Goal: Task Accomplishment & Management: Use online tool/utility

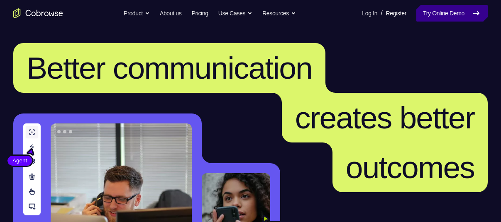
click at [442, 18] on link "Try Online Demo" at bounding box center [451, 13] width 71 height 17
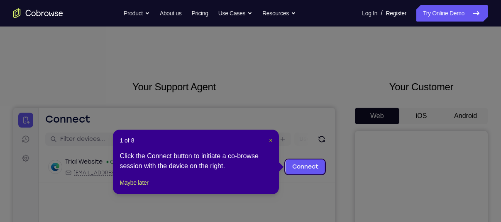
click at [271, 140] on span "×" at bounding box center [270, 140] width 3 height 7
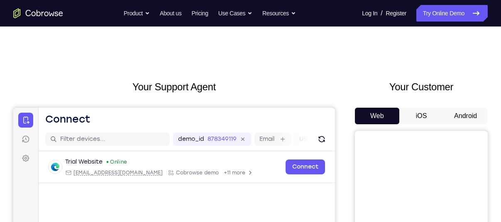
click at [468, 109] on button "Android" at bounding box center [465, 116] width 44 height 17
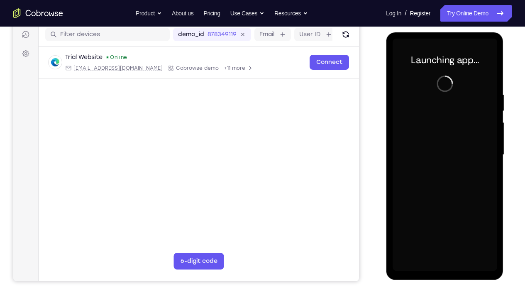
click at [445, 222] on div at bounding box center [444, 155] width 105 height 232
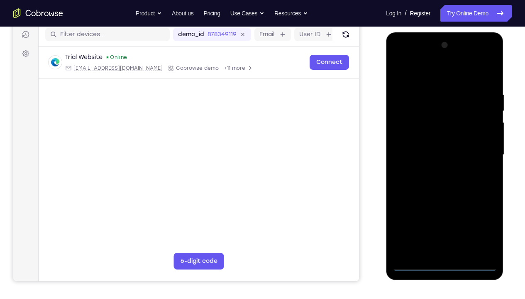
click at [445, 222] on div at bounding box center [444, 155] width 105 height 232
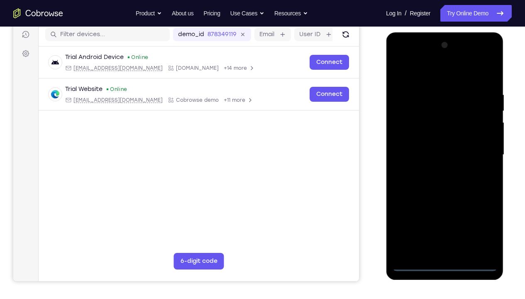
click at [482, 222] on div at bounding box center [444, 155] width 105 height 232
click at [430, 77] on div at bounding box center [444, 155] width 105 height 232
click at [480, 148] on div at bounding box center [444, 155] width 105 height 232
click at [434, 169] on div at bounding box center [444, 155] width 105 height 232
click at [434, 171] on div at bounding box center [444, 155] width 105 height 232
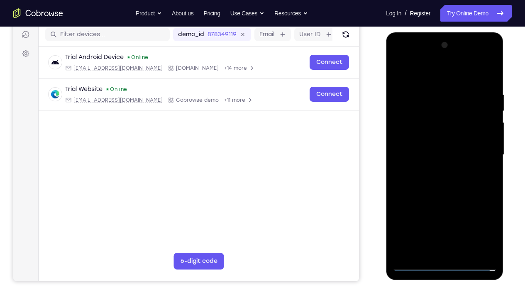
click at [429, 144] on div at bounding box center [444, 155] width 105 height 232
click at [430, 140] on div at bounding box center [444, 155] width 105 height 232
click at [439, 153] on div at bounding box center [444, 155] width 105 height 232
drag, startPoint x: 413, startPoint y: 77, endPoint x: 495, endPoint y: 83, distance: 82.0
click at [495, 83] on div at bounding box center [444, 155] width 105 height 232
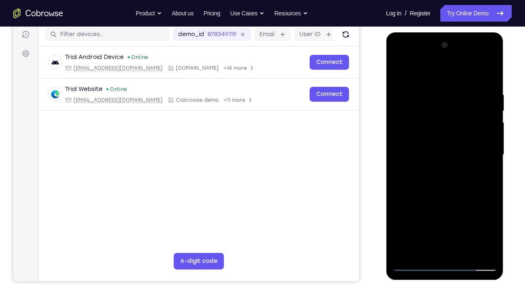
click at [490, 83] on div at bounding box center [444, 155] width 105 height 232
click at [489, 70] on div at bounding box center [444, 155] width 105 height 232
click at [398, 71] on div at bounding box center [444, 155] width 105 height 232
click at [490, 222] on div at bounding box center [444, 155] width 105 height 232
click at [463, 222] on div at bounding box center [444, 155] width 105 height 232
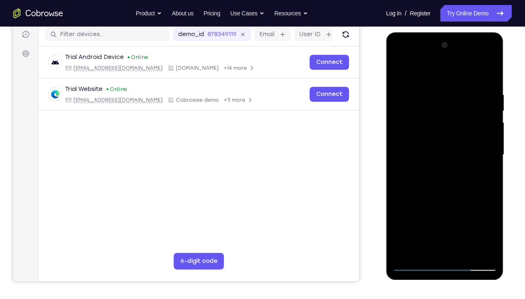
click at [440, 198] on div at bounding box center [444, 155] width 105 height 232
click at [399, 70] on div at bounding box center [444, 155] width 105 height 232
click at [433, 87] on div at bounding box center [444, 155] width 105 height 232
click at [476, 222] on div at bounding box center [444, 155] width 105 height 232
click at [482, 157] on div at bounding box center [444, 155] width 105 height 232
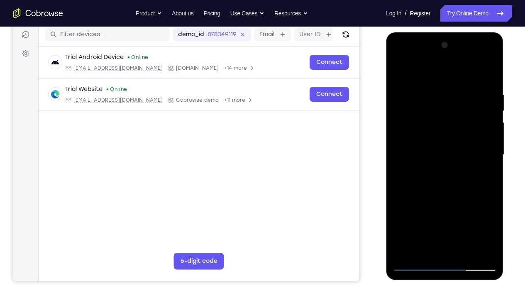
click at [482, 157] on div at bounding box center [444, 155] width 105 height 232
click at [491, 152] on div at bounding box center [444, 155] width 105 height 232
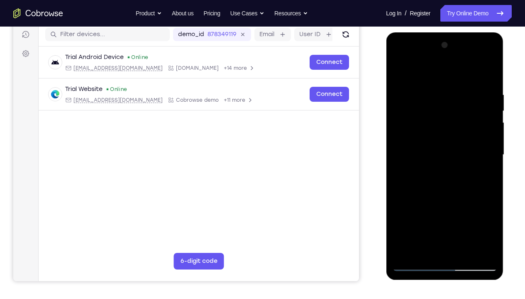
click at [491, 152] on div at bounding box center [444, 155] width 105 height 232
click at [477, 222] on div at bounding box center [444, 155] width 105 height 232
click at [486, 163] on div at bounding box center [444, 155] width 105 height 232
click at [489, 139] on div at bounding box center [444, 155] width 105 height 232
click at [487, 139] on div at bounding box center [444, 155] width 105 height 232
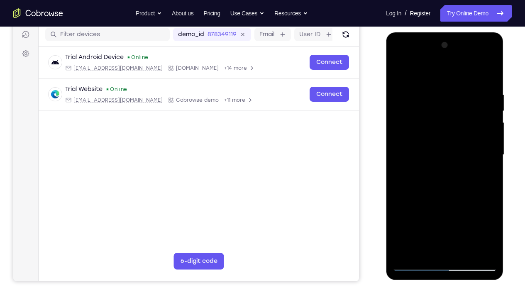
drag, startPoint x: 460, startPoint y: 226, endPoint x: 459, endPoint y: 220, distance: 5.9
click at [459, 220] on div at bounding box center [444, 155] width 105 height 232
drag, startPoint x: 454, startPoint y: 173, endPoint x: 450, endPoint y: 215, distance: 42.4
click at [450, 215] on div at bounding box center [444, 155] width 105 height 232
click at [456, 93] on div at bounding box center [444, 155] width 105 height 232
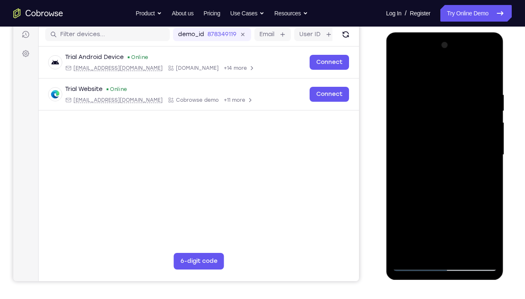
click at [486, 73] on div at bounding box center [444, 155] width 105 height 232
click at [491, 165] on div at bounding box center [444, 155] width 105 height 232
click at [399, 167] on div at bounding box center [444, 155] width 105 height 232
click at [491, 167] on div at bounding box center [444, 155] width 105 height 232
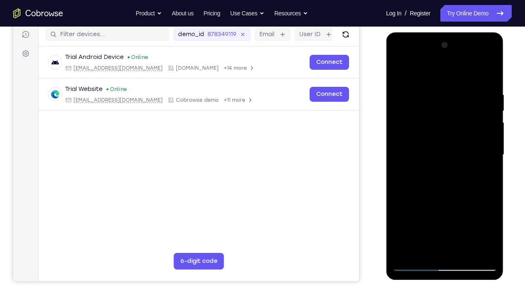
click at [491, 167] on div at bounding box center [444, 155] width 105 height 232
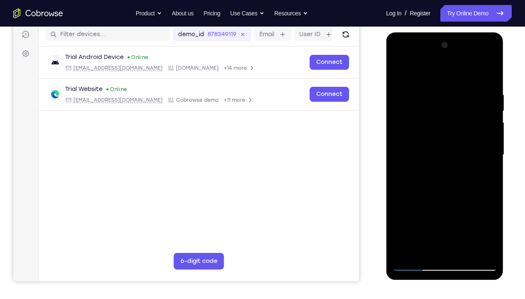
click at [413, 195] on div at bounding box center [444, 155] width 105 height 232
click at [419, 140] on div at bounding box center [444, 155] width 105 height 232
click at [411, 115] on div at bounding box center [444, 155] width 105 height 232
click at [399, 71] on div at bounding box center [444, 155] width 105 height 232
drag, startPoint x: 448, startPoint y: 131, endPoint x: 444, endPoint y: 152, distance: 22.0
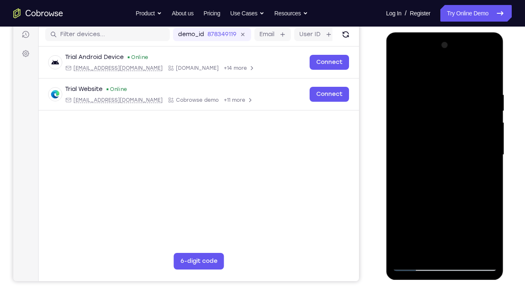
click at [444, 152] on div at bounding box center [444, 155] width 105 height 232
click at [444, 198] on div at bounding box center [444, 155] width 105 height 232
click at [400, 72] on div at bounding box center [444, 155] width 105 height 232
drag, startPoint x: 428, startPoint y: 210, endPoint x: 430, endPoint y: 167, distance: 43.6
click at [430, 167] on div at bounding box center [444, 155] width 105 height 232
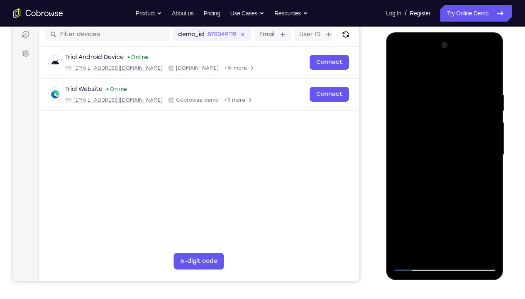
click at [404, 201] on div at bounding box center [444, 155] width 105 height 232
click at [399, 73] on div at bounding box center [444, 155] width 105 height 232
click at [407, 222] on div at bounding box center [444, 155] width 105 height 232
click at [400, 72] on div at bounding box center [444, 155] width 105 height 232
click at [405, 214] on div at bounding box center [444, 155] width 105 height 232
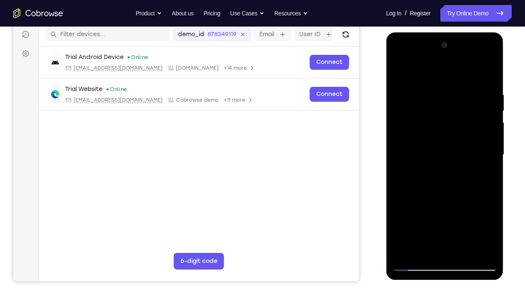
click at [399, 70] on div at bounding box center [444, 155] width 105 height 232
click at [406, 222] on div at bounding box center [444, 155] width 105 height 232
click at [444, 222] on div at bounding box center [444, 155] width 105 height 232
